Goal: Navigation & Orientation: Find specific page/section

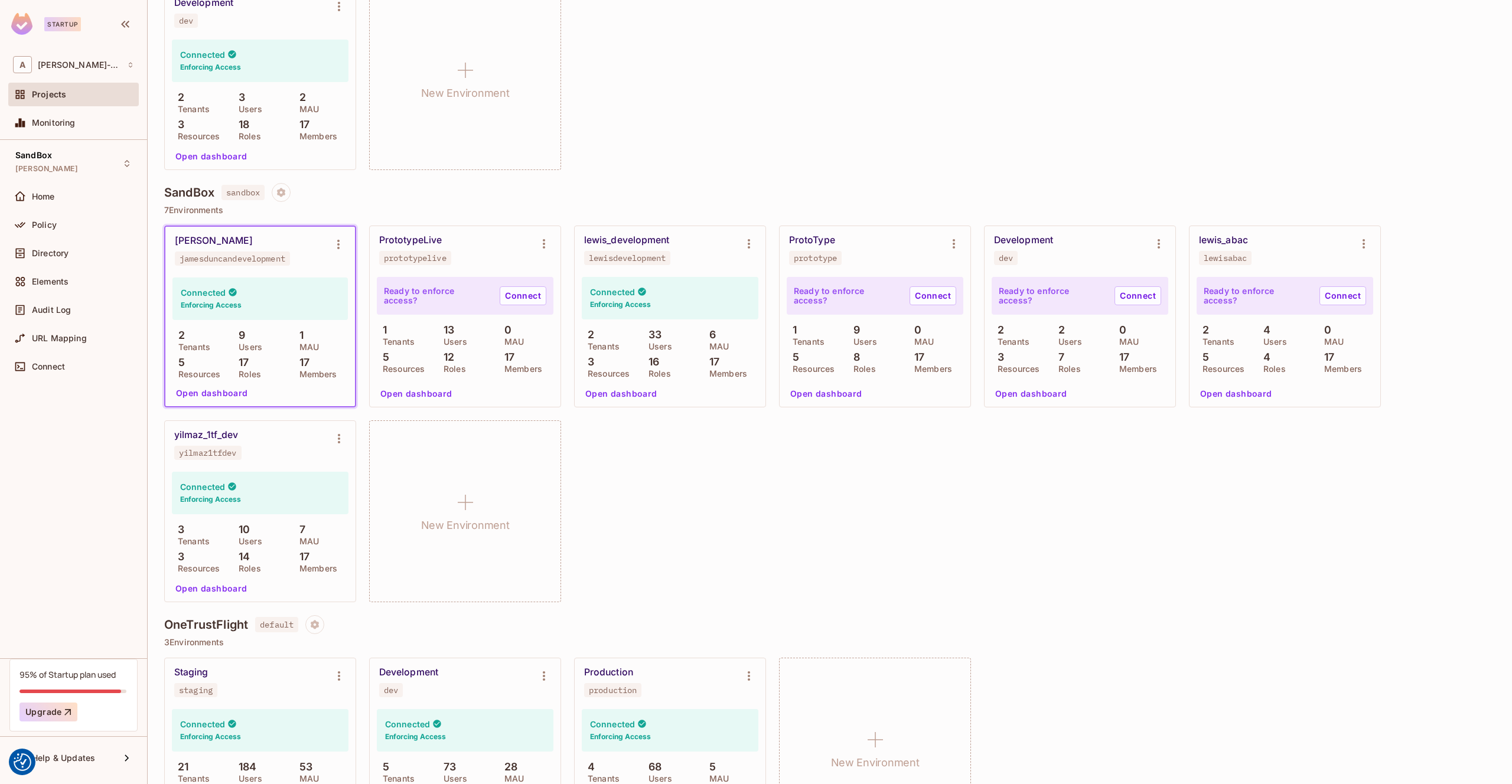
scroll to position [240, 0]
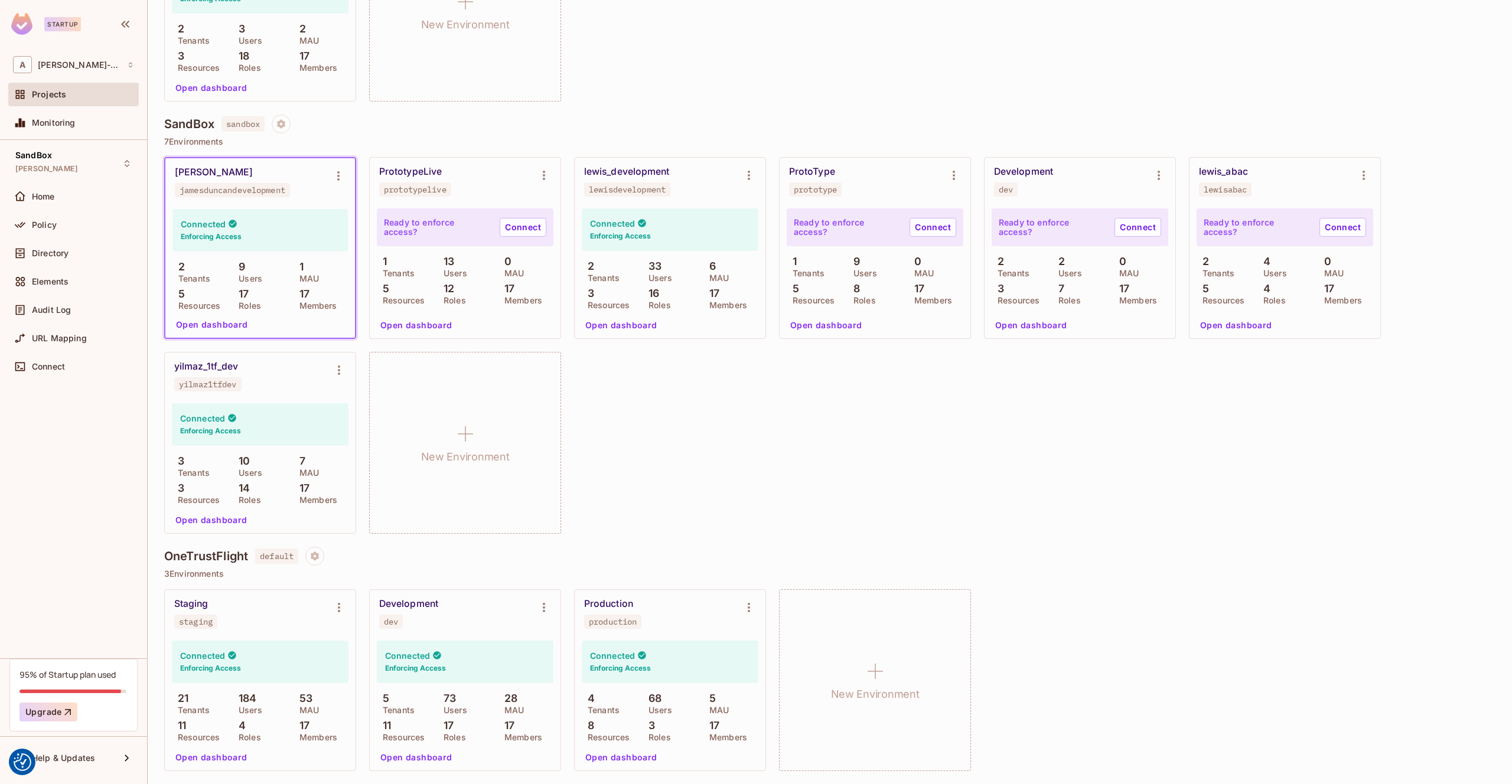
click at [467, 621] on div "Development dev" at bounding box center [456, 613] width 153 height 30
click at [423, 756] on button "Open dashboard" at bounding box center [416, 758] width 81 height 19
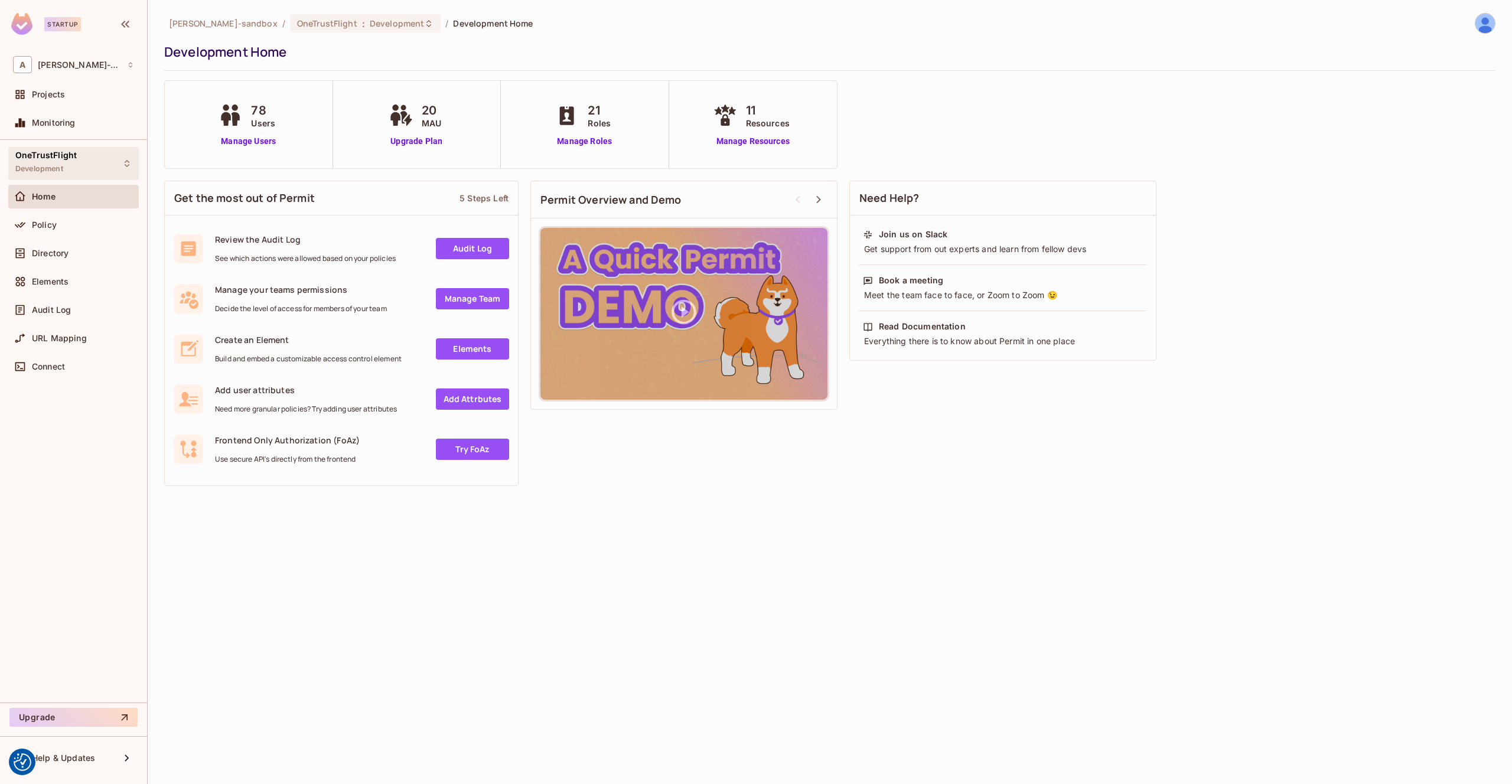
click at [94, 159] on div "OneTrustFlight Development" at bounding box center [73, 163] width 130 height 32
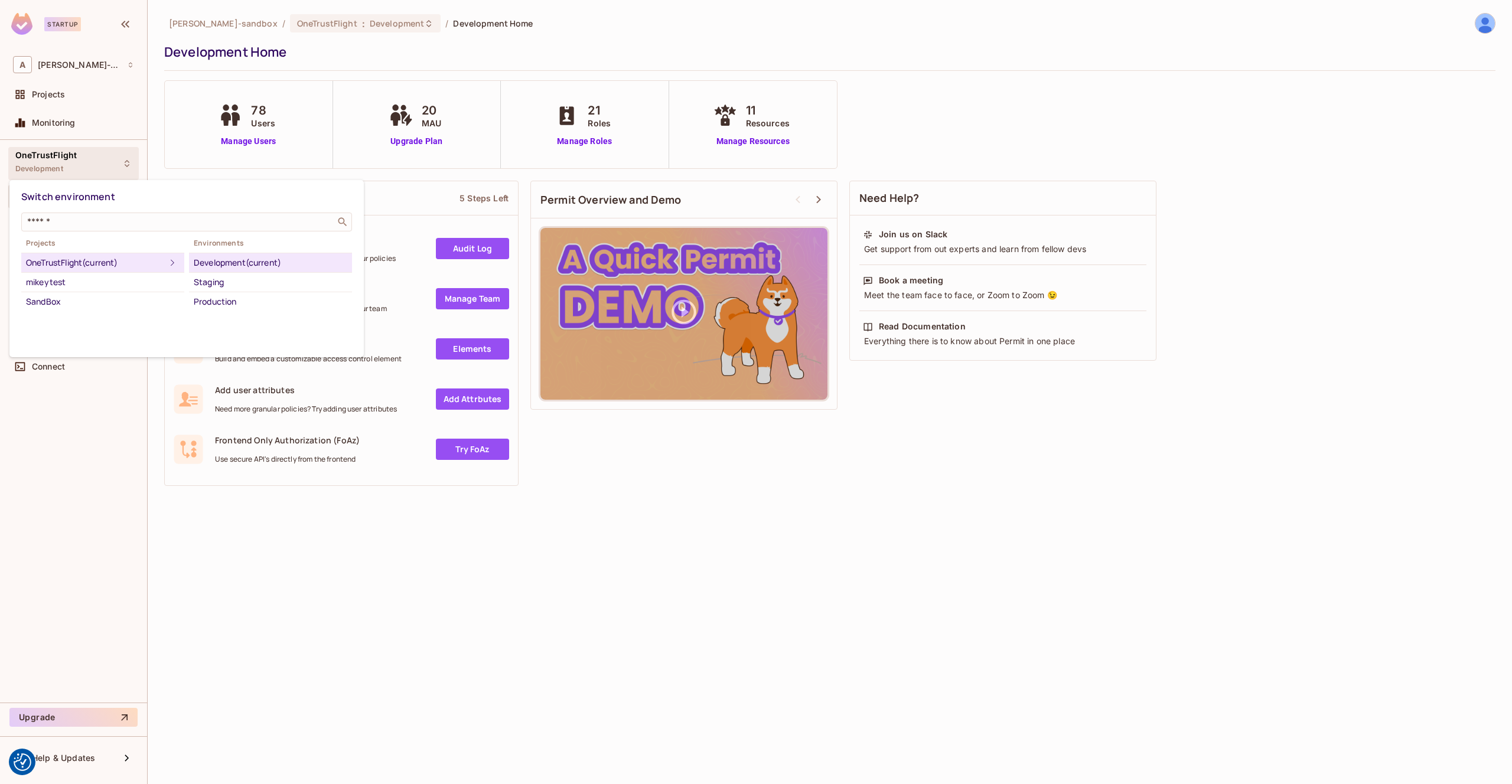
click at [94, 159] on div at bounding box center [756, 392] width 1512 height 784
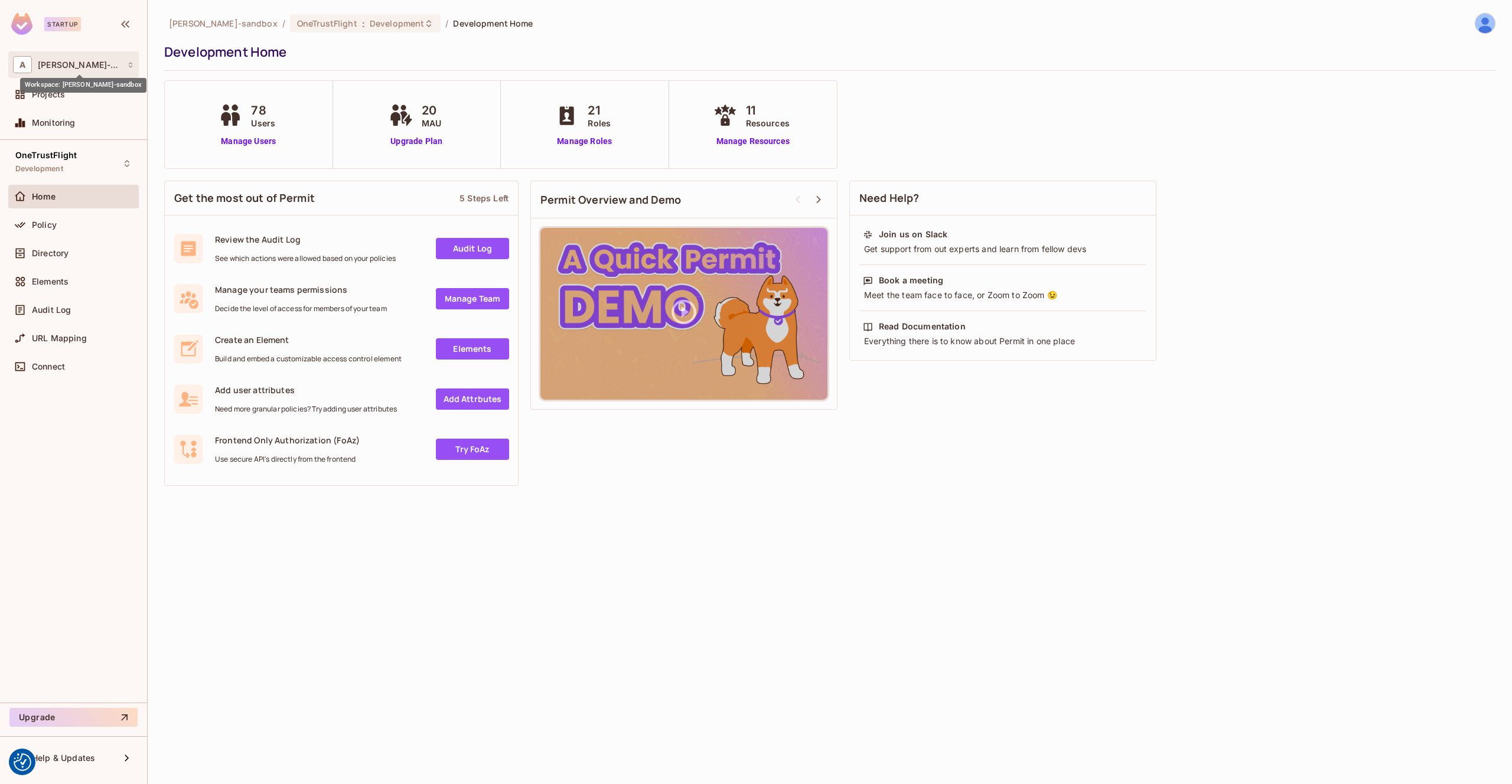
click at [83, 63] on span "[PERSON_NAME]-sandbox" at bounding box center [79, 65] width 83 height 9
drag, startPoint x: 99, startPoint y: 58, endPoint x: 104, endPoint y: 48, distance: 11.2
click at [99, 58] on div at bounding box center [756, 392] width 1512 height 784
click at [128, 24] on icon "button" at bounding box center [125, 24] width 14 height 14
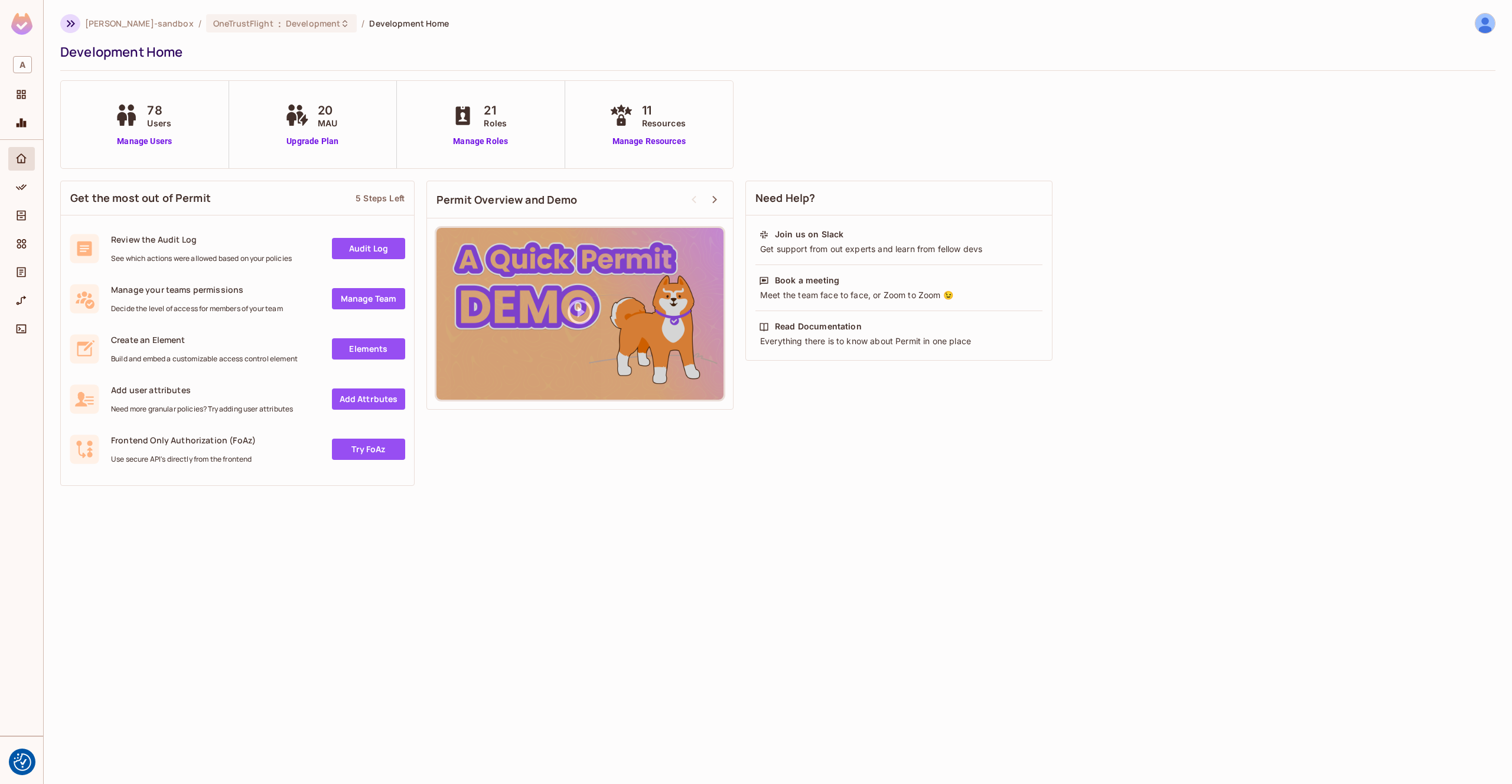
click at [69, 24] on icon "button" at bounding box center [71, 23] width 8 height 7
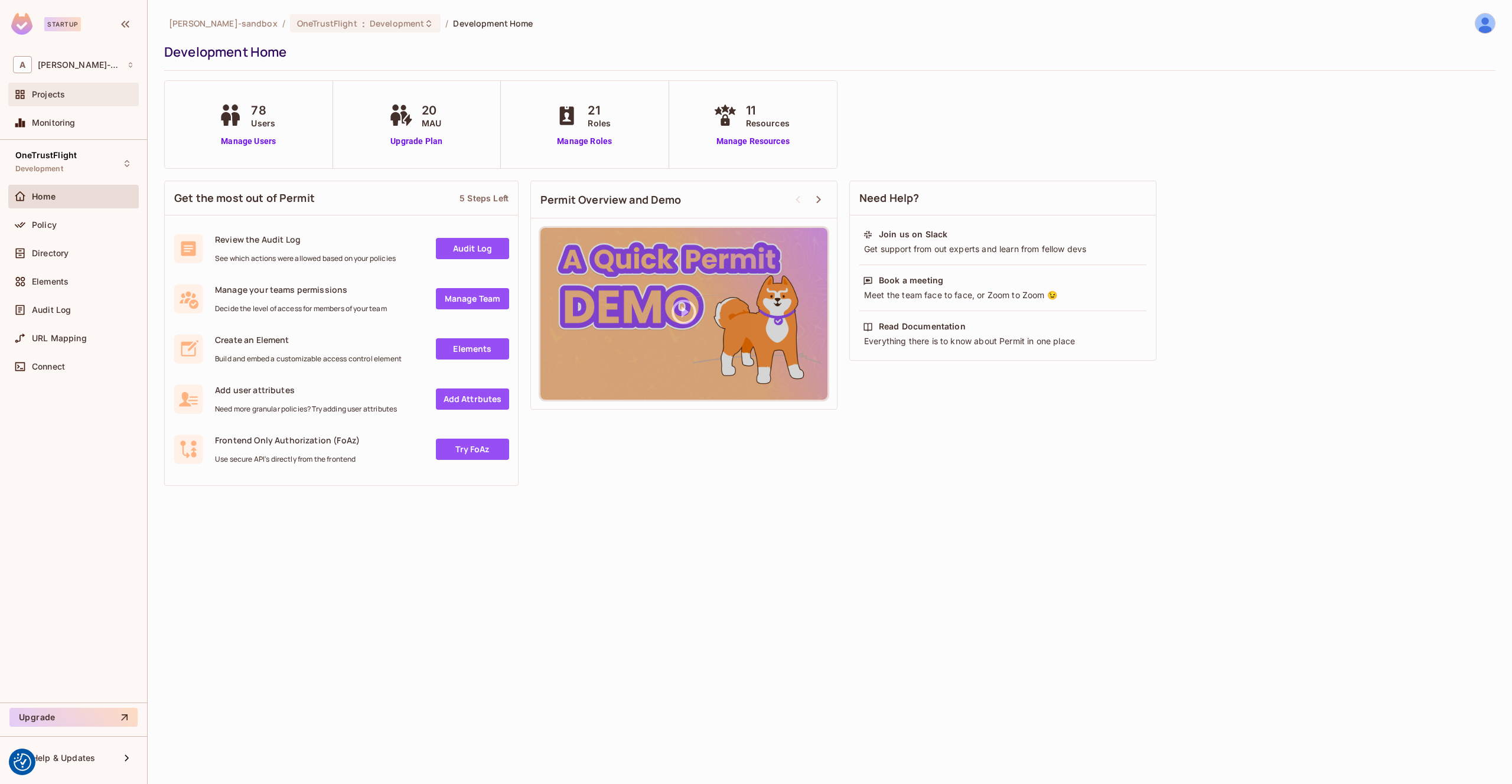
click at [79, 93] on div "Projects" at bounding box center [83, 95] width 102 height 9
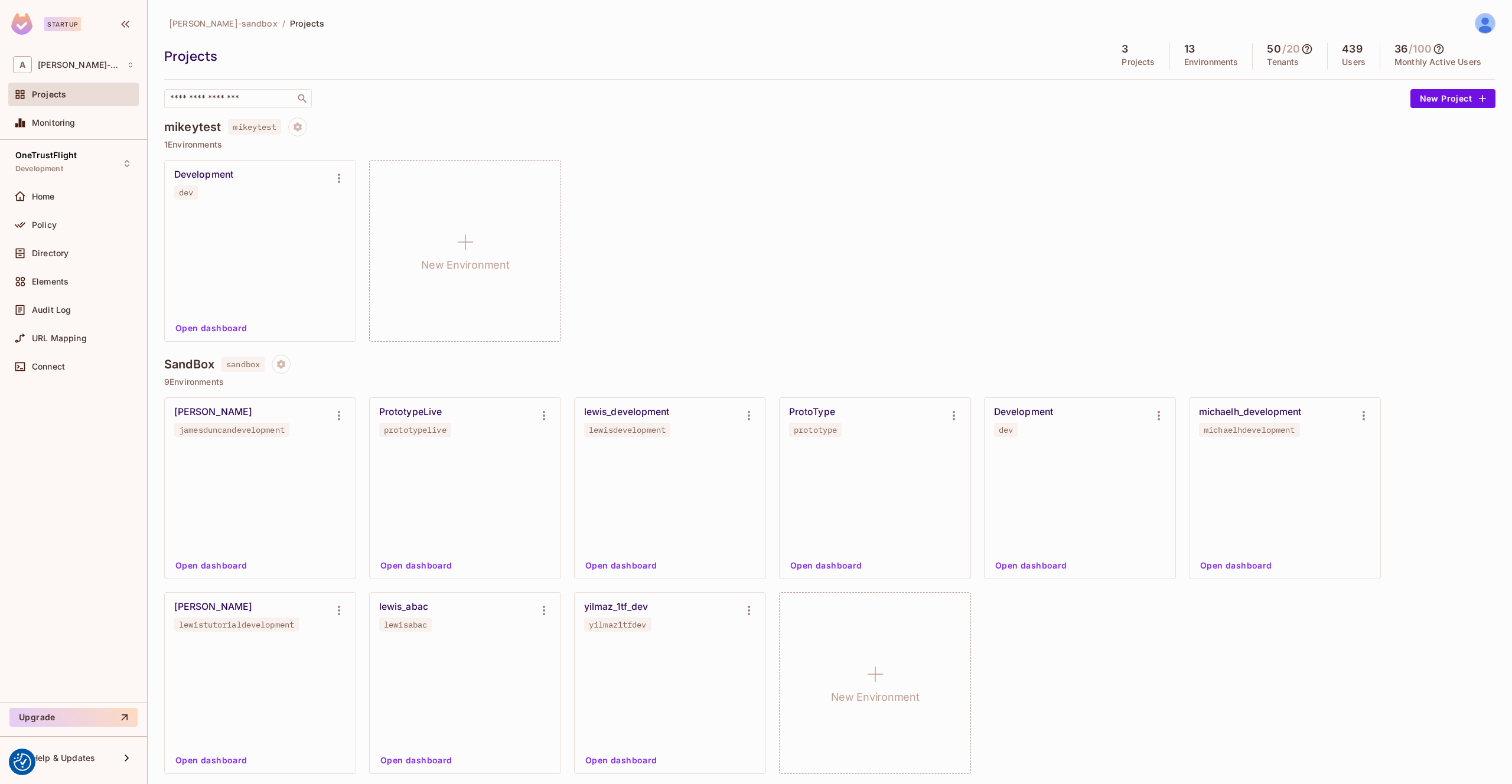
scroll to position [240, 0]
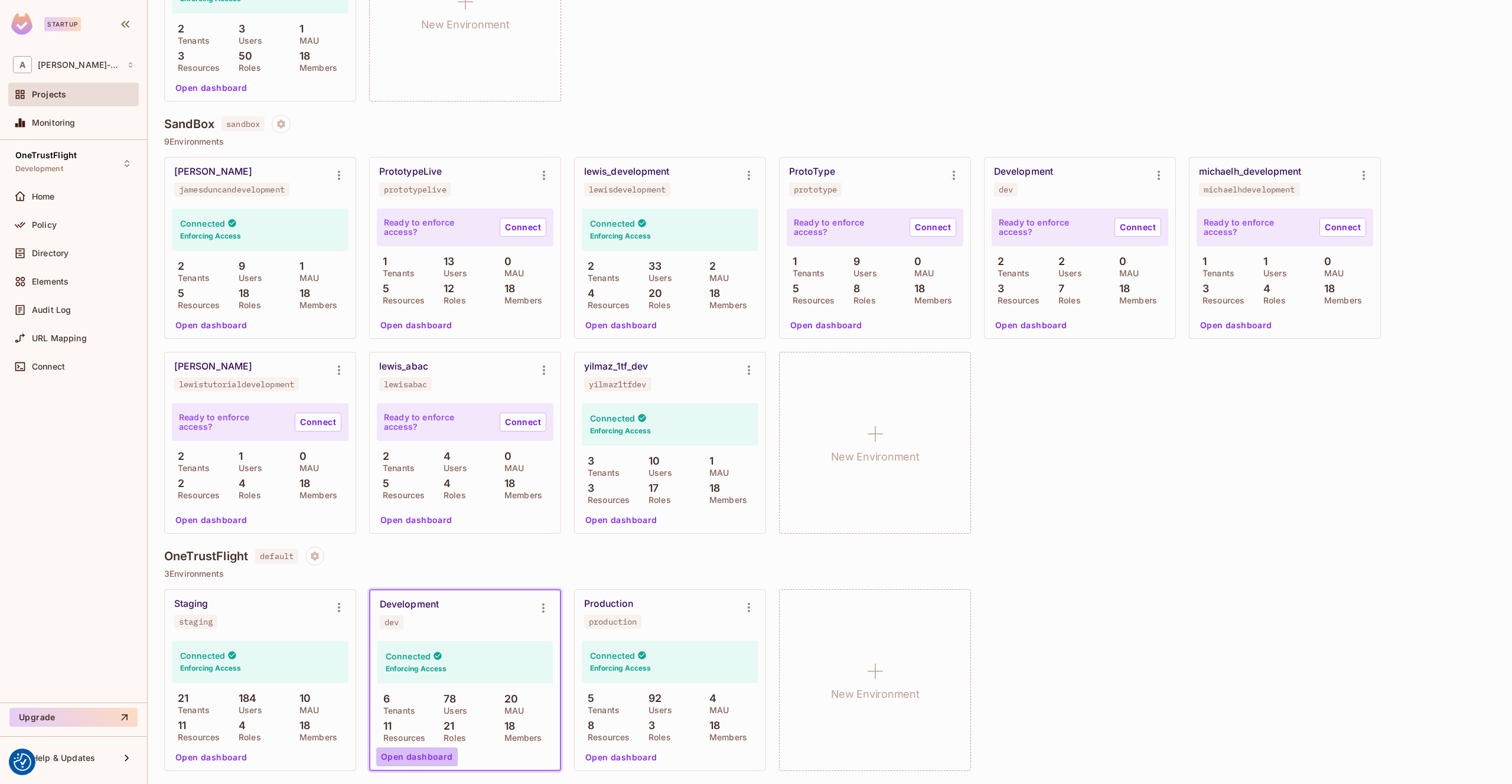
click at [423, 760] on button "Open dashboard" at bounding box center [417, 757] width 81 height 19
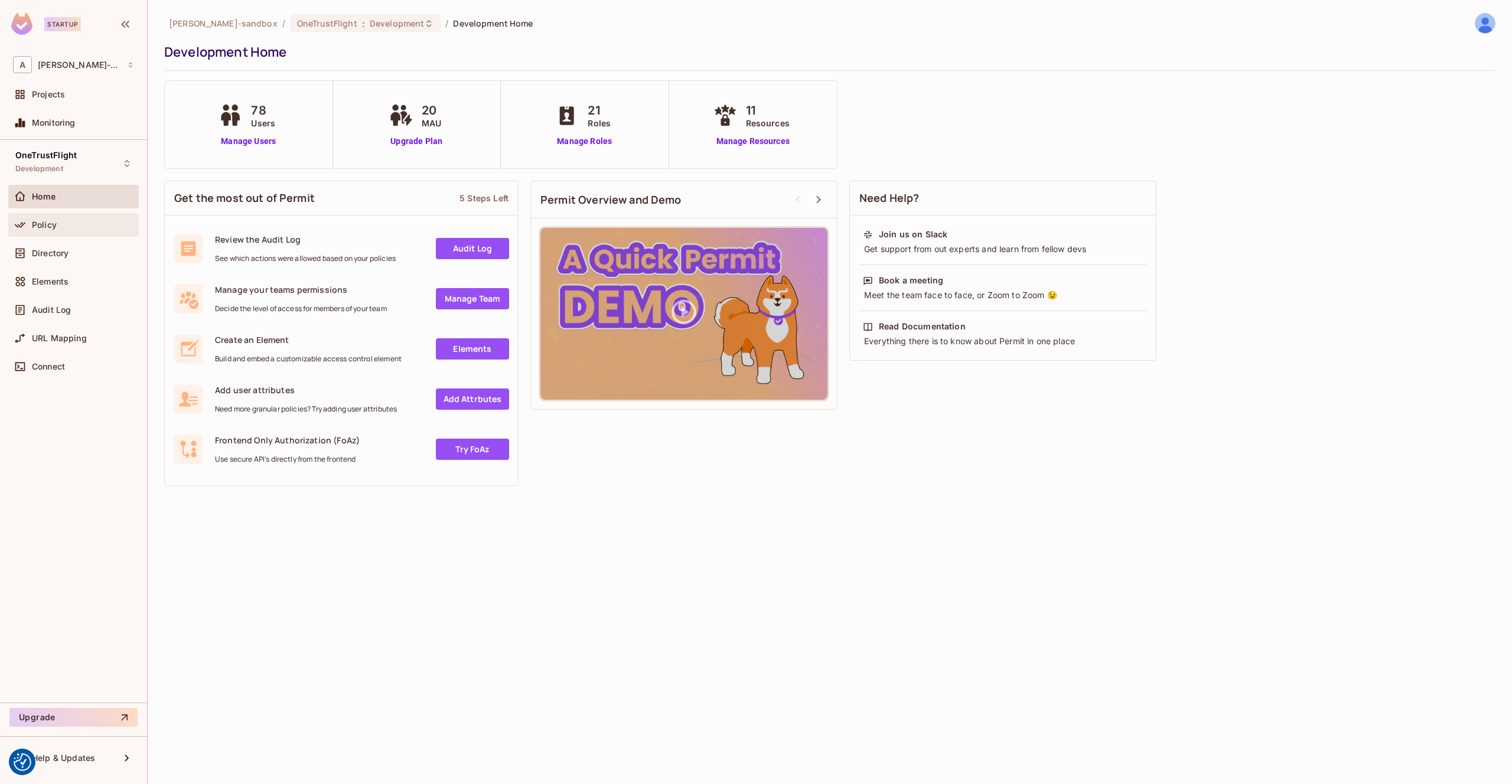
click at [91, 225] on div "Policy" at bounding box center [83, 225] width 102 height 9
